Goal: Task Accomplishment & Management: Use online tool/utility

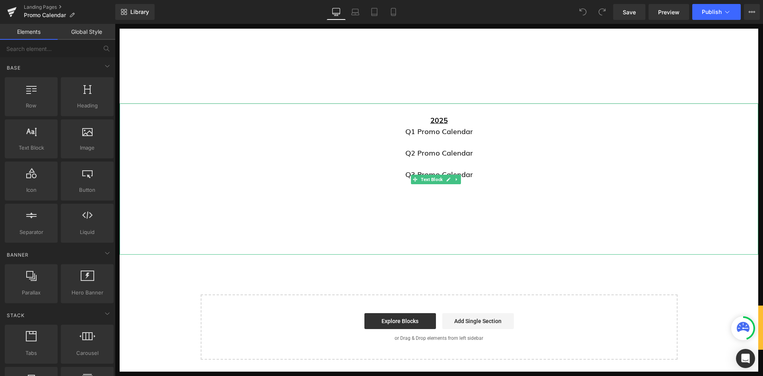
click at [477, 175] on p "Q3 Promo Calendar" at bounding box center [439, 174] width 639 height 11
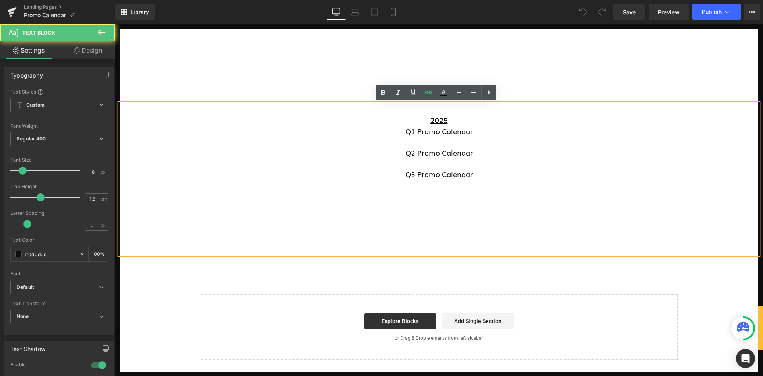
click at [483, 177] on p "Q3 Promo Calendar" at bounding box center [439, 174] width 639 height 11
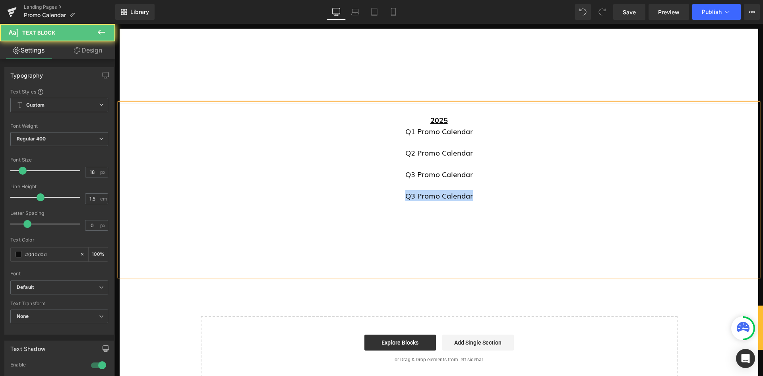
drag, startPoint x: 485, startPoint y: 197, endPoint x: 389, endPoint y: 194, distance: 95.9
click at [389, 194] on p "Q3 Promo Calendar" at bounding box center [439, 195] width 639 height 11
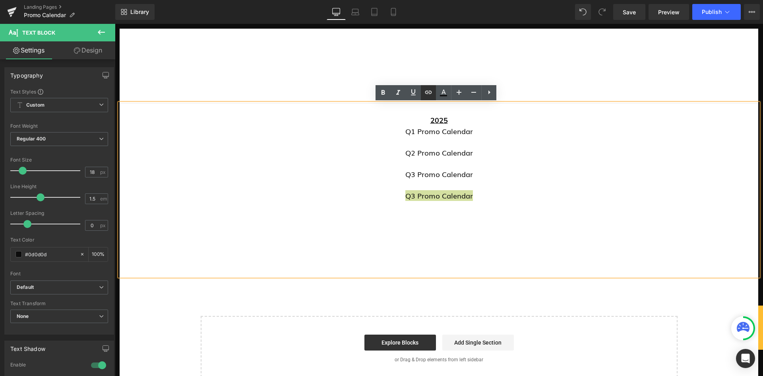
click at [431, 88] on icon at bounding box center [429, 92] width 10 height 10
click at [445, 202] on input "text" at bounding box center [457, 204] width 122 height 20
paste input "https://cdn.shopify.com/s/files/1/0287/4559/7003/files/Q4_2025_PROMOTIONS_CALEN…"
type input "https://cdn.shopify.com/s/files/1/0287/4559/7003/files/Q4_2025_PROMOTIONS_CALEN…"
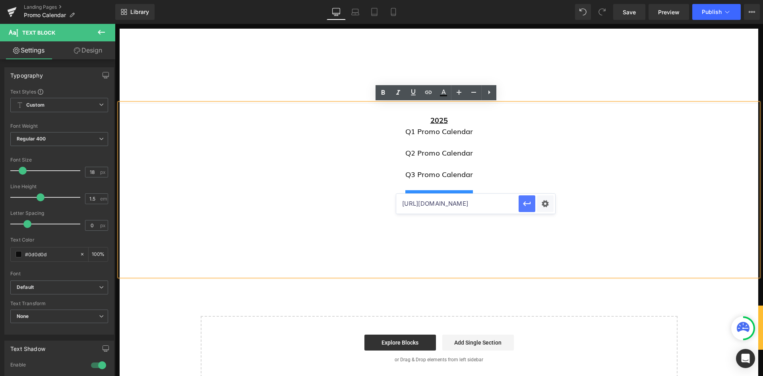
click at [525, 204] on icon "button" at bounding box center [527, 203] width 8 height 5
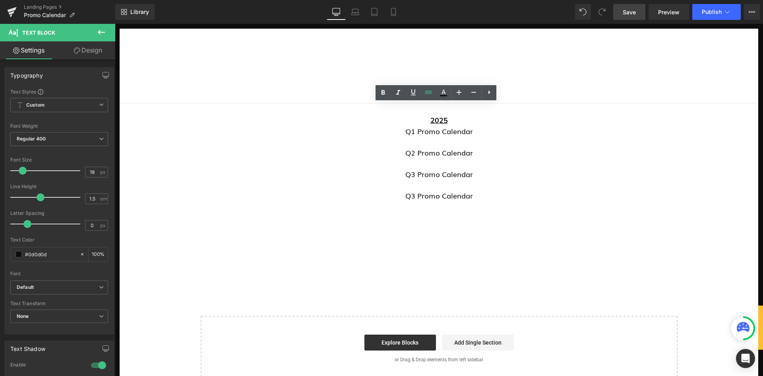
click at [636, 9] on span "Save" at bounding box center [629, 12] width 13 height 8
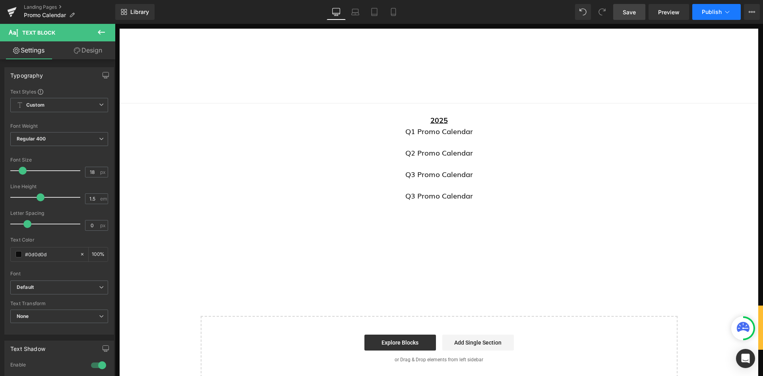
click at [712, 15] on span "Publish" at bounding box center [712, 12] width 20 height 6
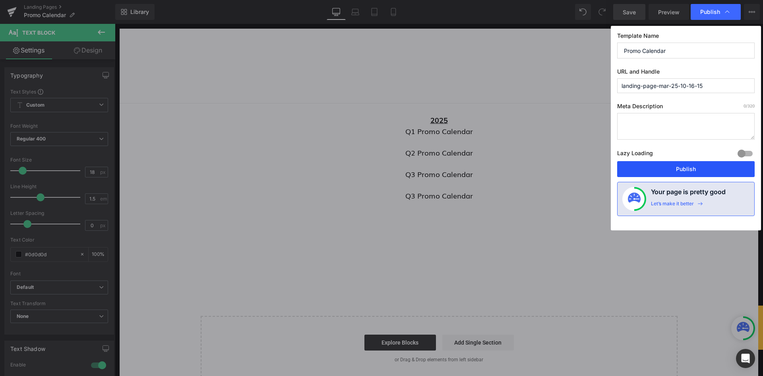
click at [674, 171] on button "Publish" at bounding box center [686, 169] width 138 height 16
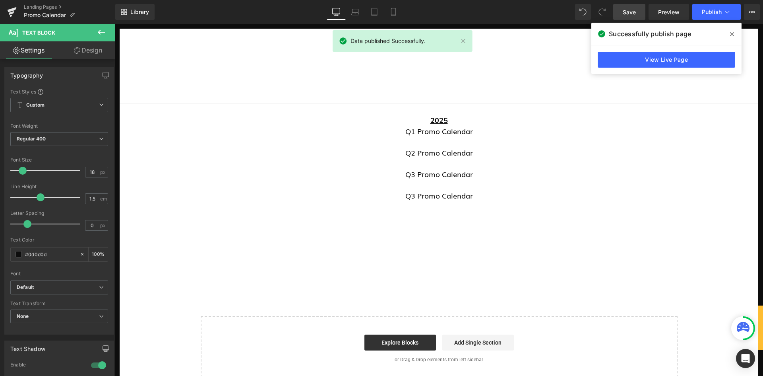
click at [733, 34] on icon at bounding box center [732, 34] width 4 height 4
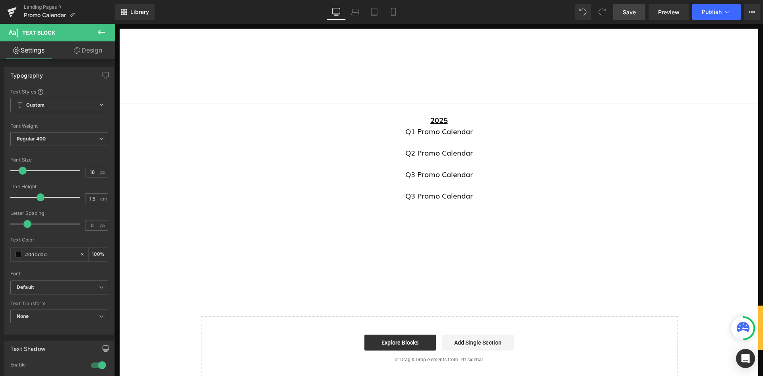
click at [412, 73] on header "ORDER NOW Menu Back Menu Menu Catering Retail Products" at bounding box center [439, 66] width 639 height 75
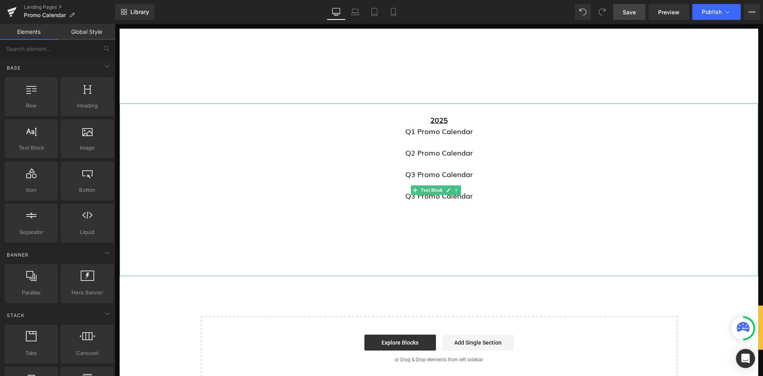
click at [458, 118] on p "2025" at bounding box center [439, 120] width 639 height 11
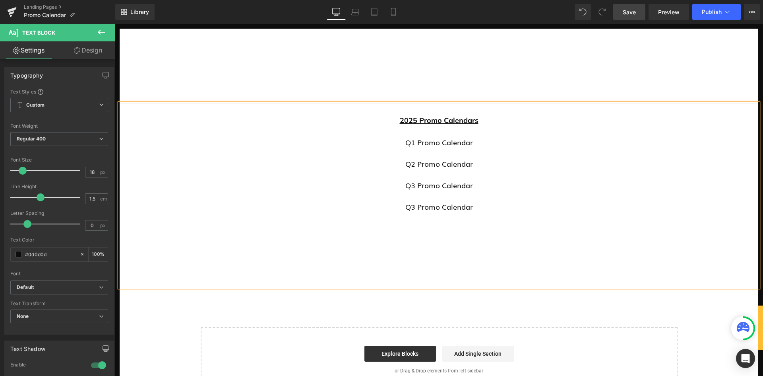
drag, startPoint x: 626, startPoint y: 14, endPoint x: 640, endPoint y: 18, distance: 14.2
click at [626, 14] on span "Save" at bounding box center [629, 12] width 13 height 8
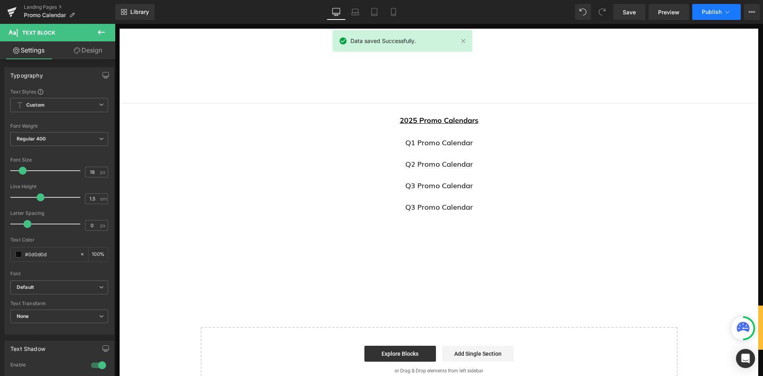
click at [710, 10] on span "Publish" at bounding box center [712, 12] width 20 height 6
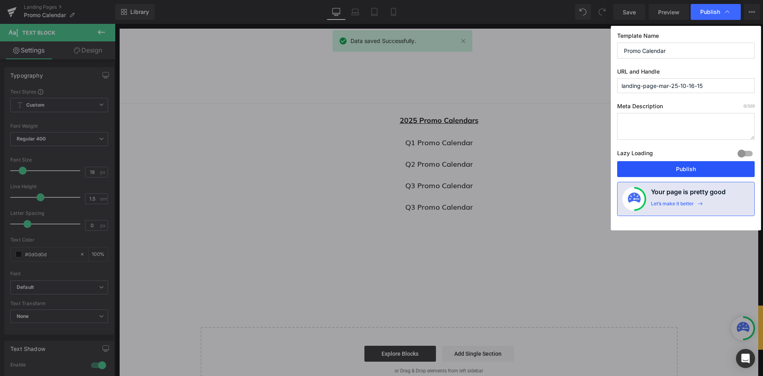
click at [650, 171] on button "Publish" at bounding box center [686, 169] width 138 height 16
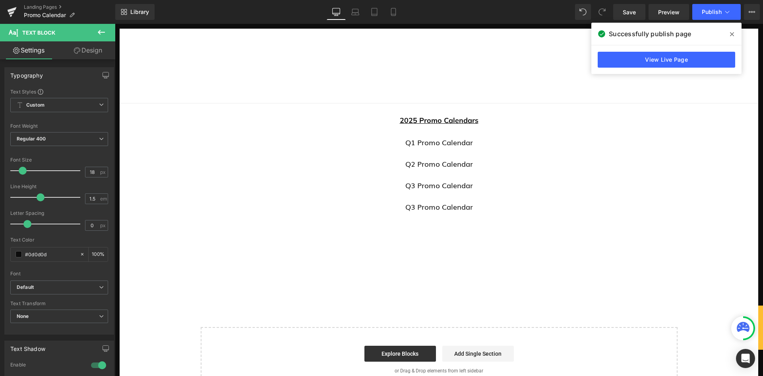
click at [735, 33] on span at bounding box center [732, 34] width 13 height 13
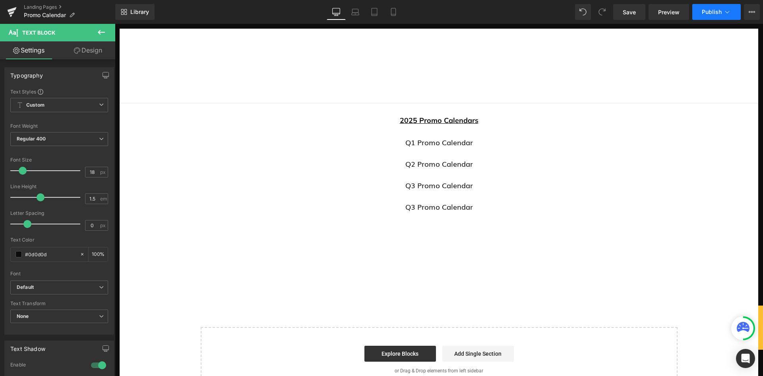
click at [727, 11] on icon at bounding box center [728, 12] width 8 height 8
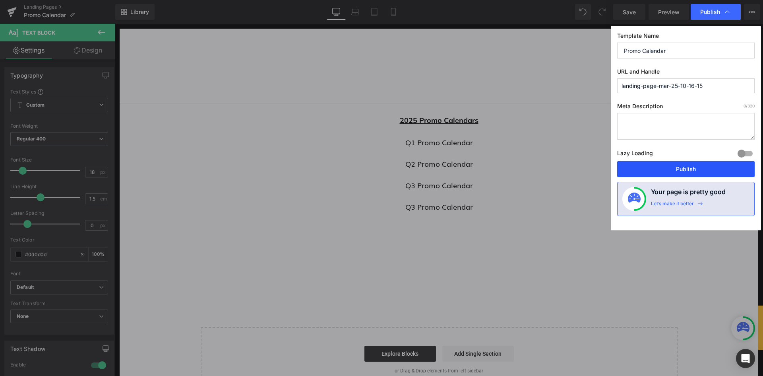
click at [680, 164] on button "Publish" at bounding box center [686, 169] width 138 height 16
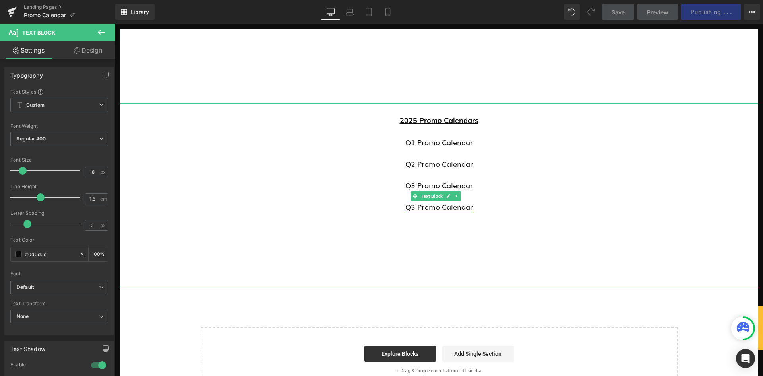
click at [409, 211] on link "Q3 Promo Calendar" at bounding box center [440, 206] width 68 height 10
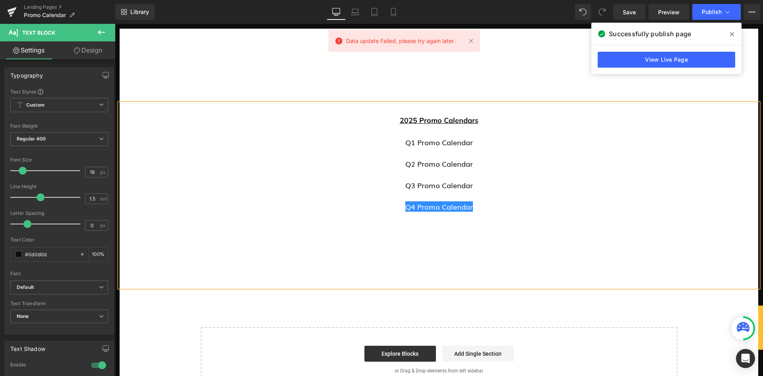
click at [734, 35] on span at bounding box center [732, 34] width 13 height 13
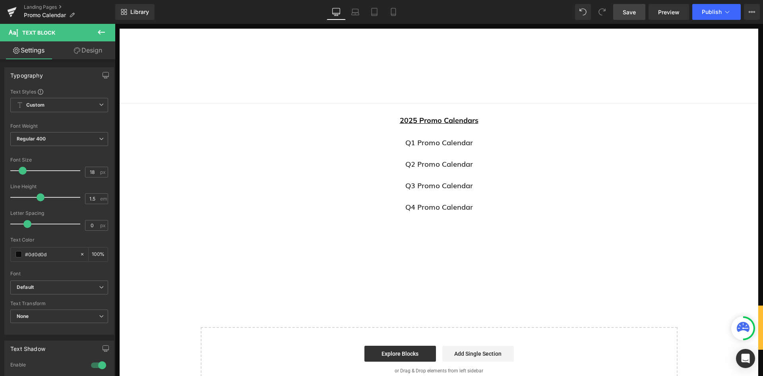
click at [631, 13] on span "Save" at bounding box center [629, 12] width 13 height 8
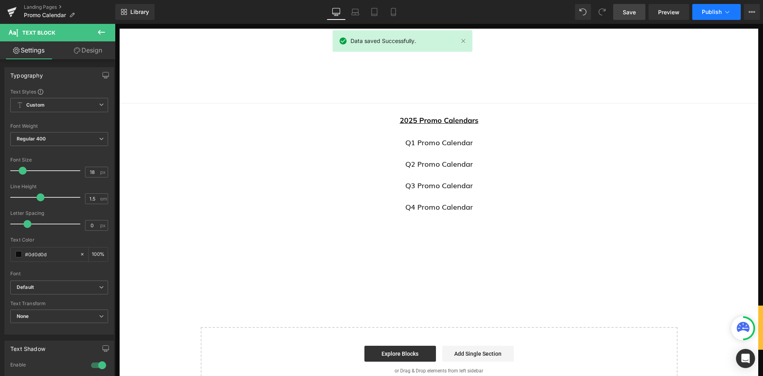
click at [710, 11] on span "Publish" at bounding box center [712, 12] width 20 height 6
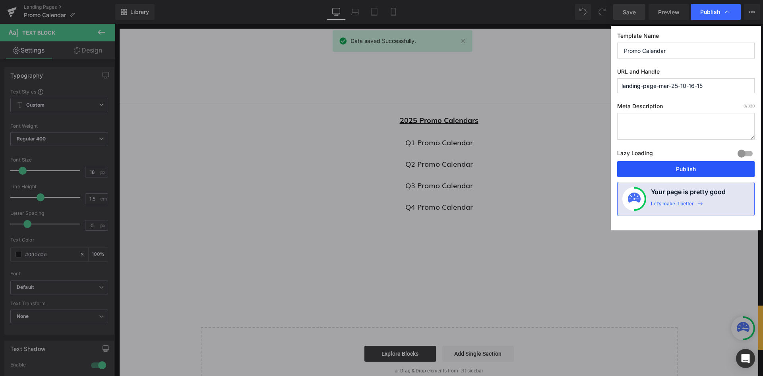
click at [679, 171] on button "Publish" at bounding box center [686, 169] width 138 height 16
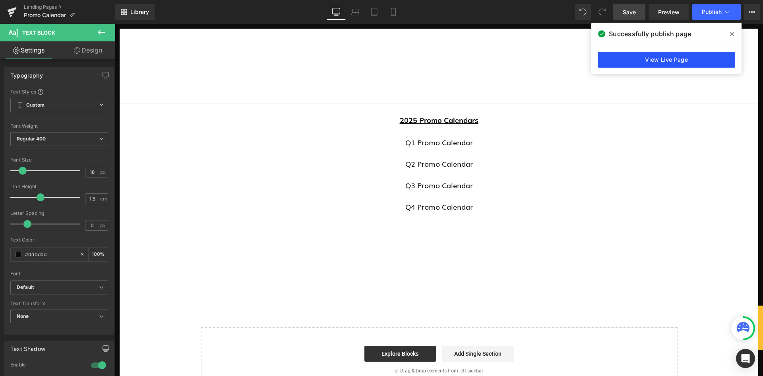
click at [702, 62] on link "View Live Page" at bounding box center [667, 60] width 138 height 16
